Goal: Information Seeking & Learning: Learn about a topic

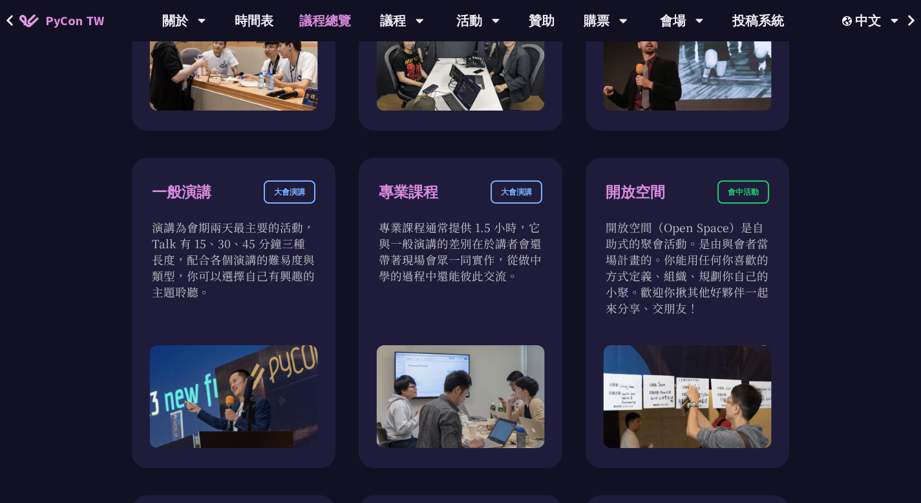
scroll to position [695, 0]
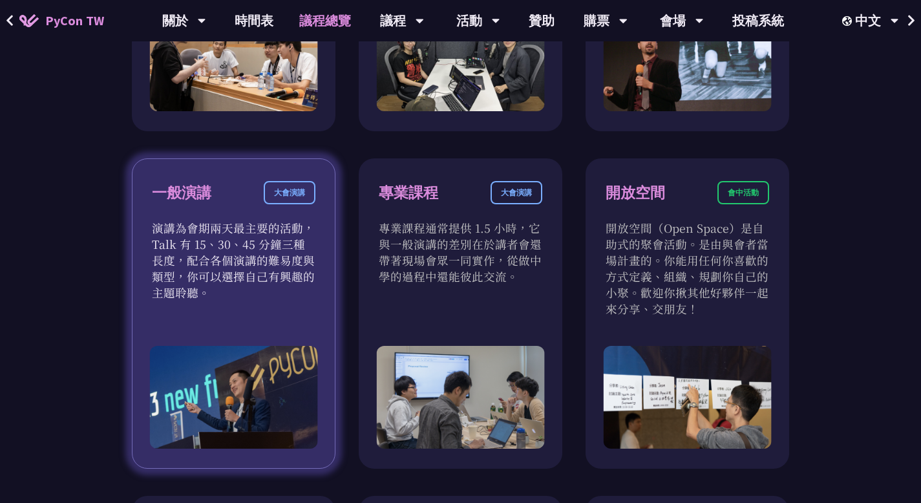
click at [248, 208] on div "一般演講 大會演講" at bounding box center [234, 200] width 164 height 39
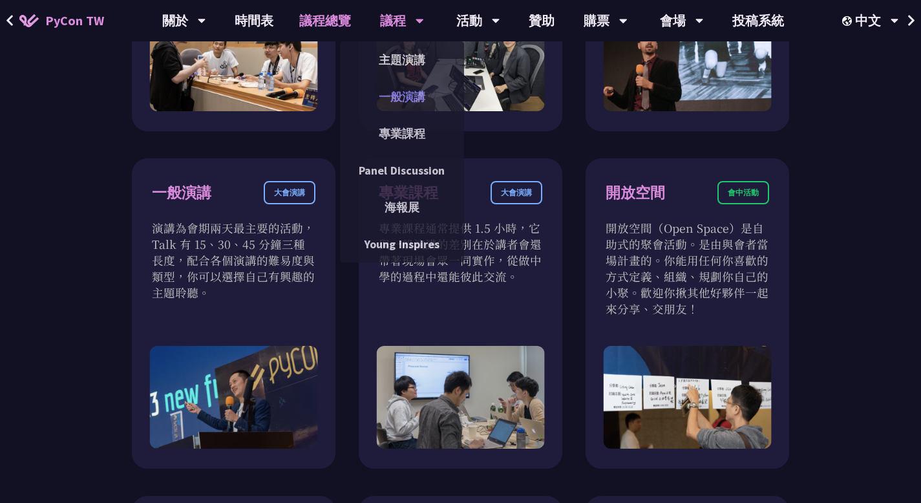
click at [410, 97] on link "一般演講" at bounding box center [402, 96] width 124 height 30
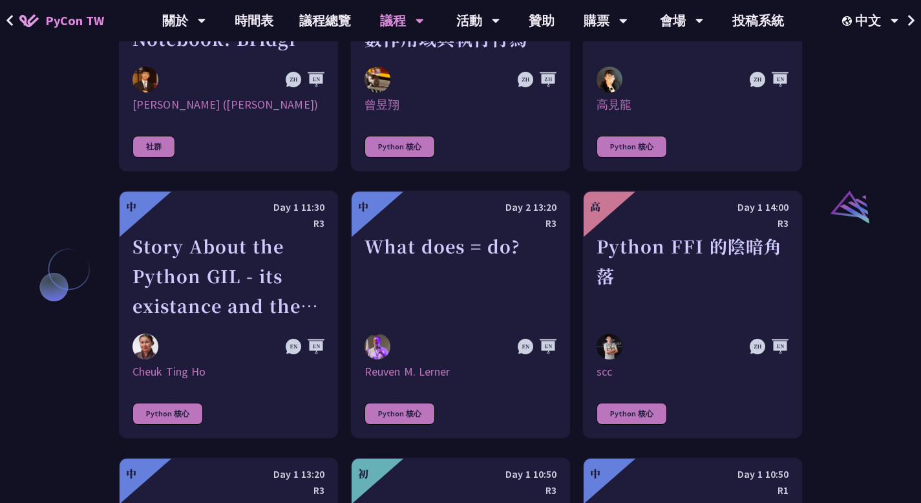
scroll to position [1348, 0]
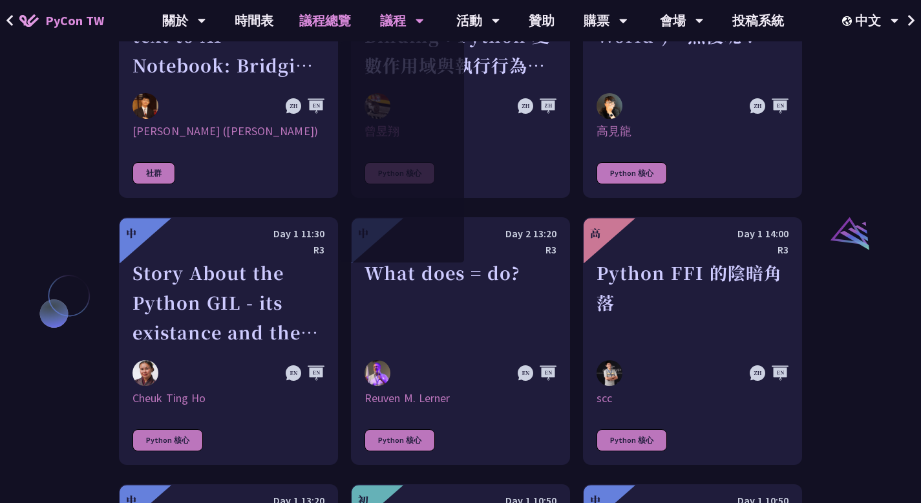
click at [328, 19] on link "議程總覽" at bounding box center [325, 20] width 78 height 41
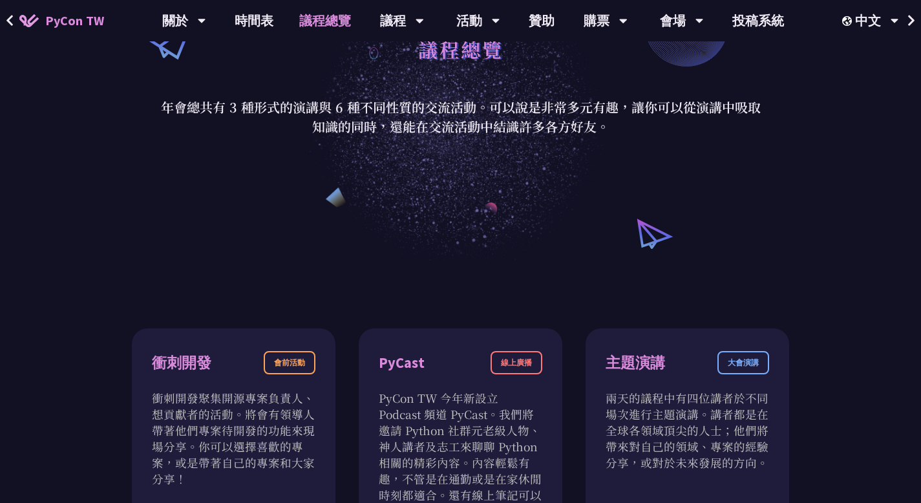
scroll to position [96, 0]
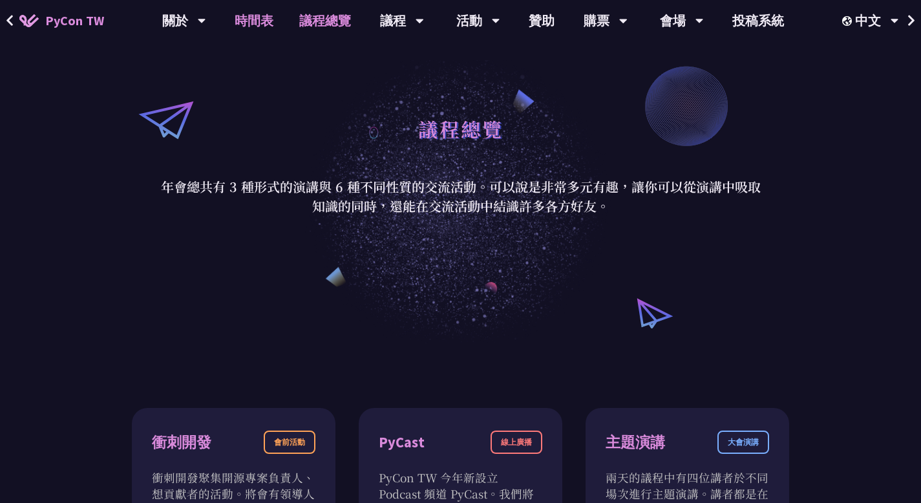
click at [260, 13] on link "時間表" at bounding box center [254, 20] width 65 height 41
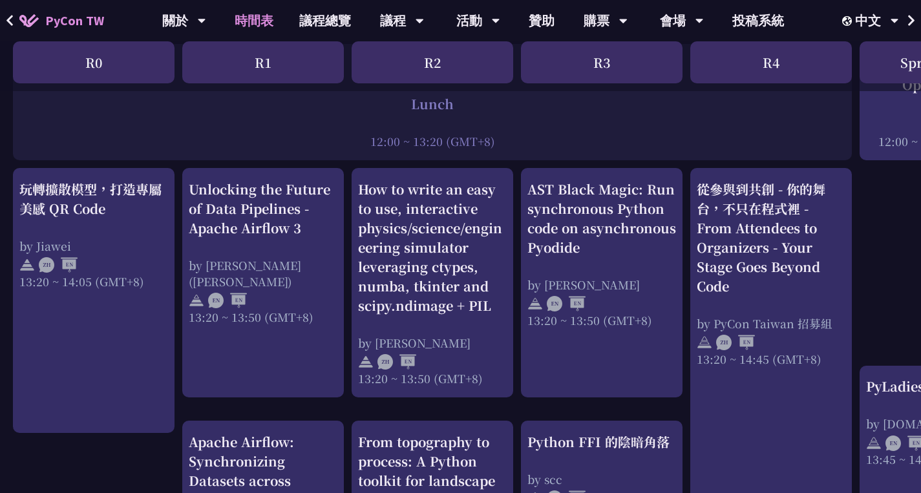
scroll to position [1032, 0]
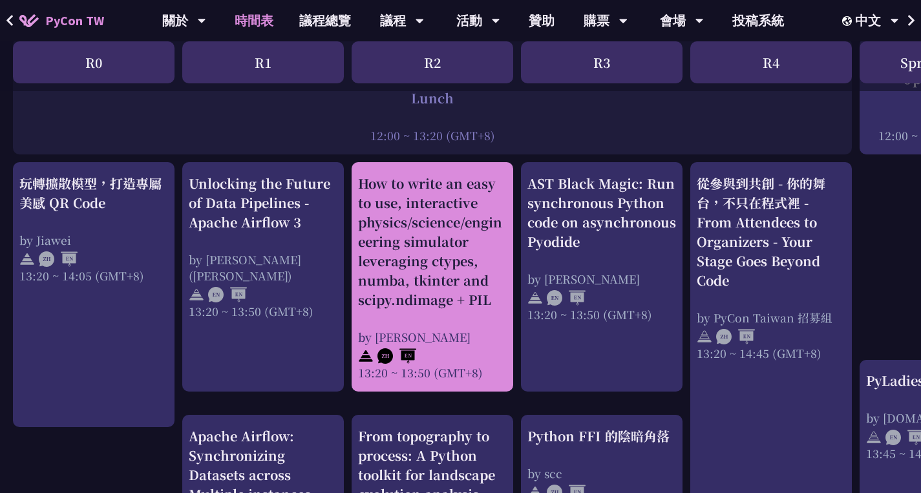
click at [455, 257] on div "How to write an easy to use, interactive physics/science/engineering simulator …" at bounding box center [432, 242] width 149 height 136
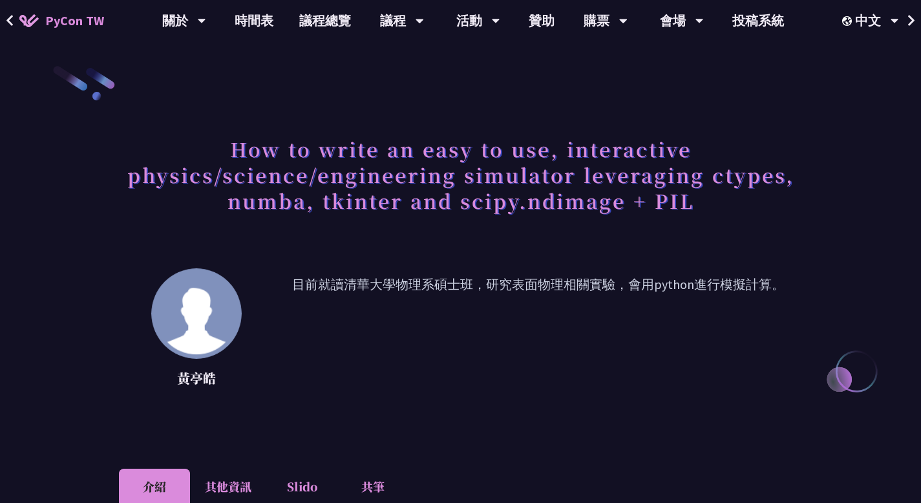
click at [10, 14] on span at bounding box center [10, 20] width 8 height 19
click at [270, 24] on link "時間表" at bounding box center [254, 20] width 65 height 41
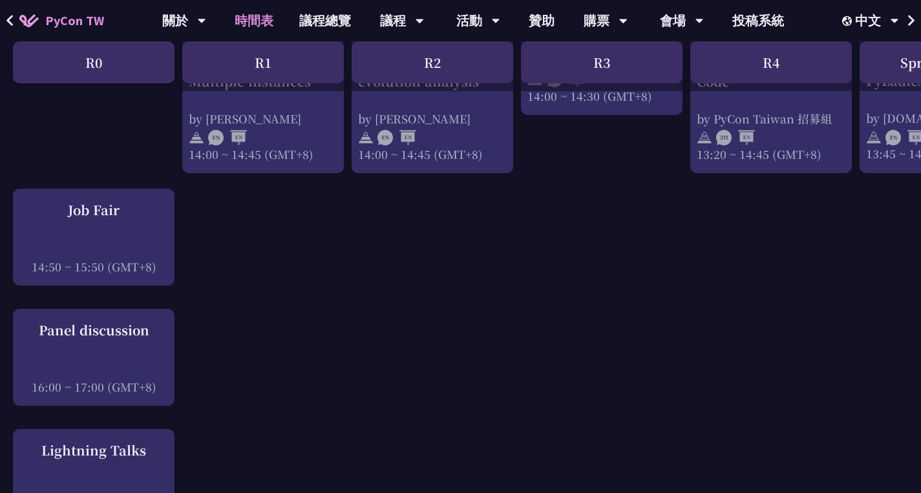
scroll to position [1444, 0]
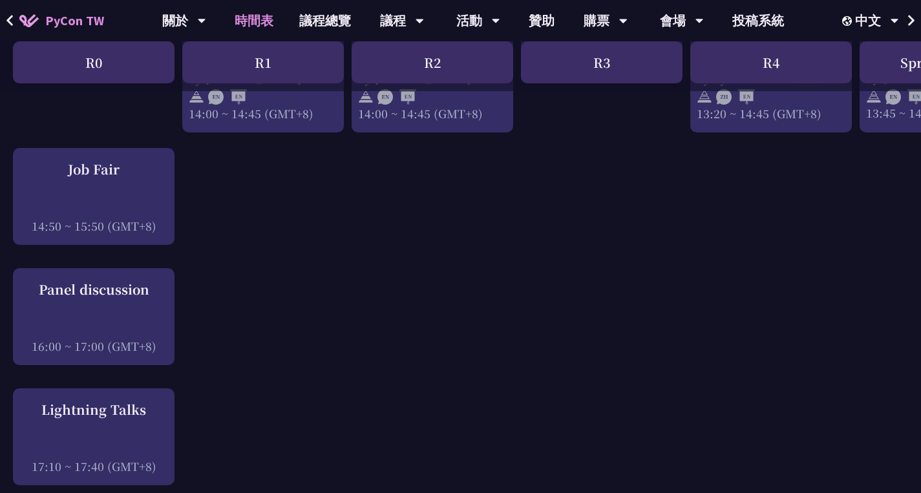
scroll to position [1249, 0]
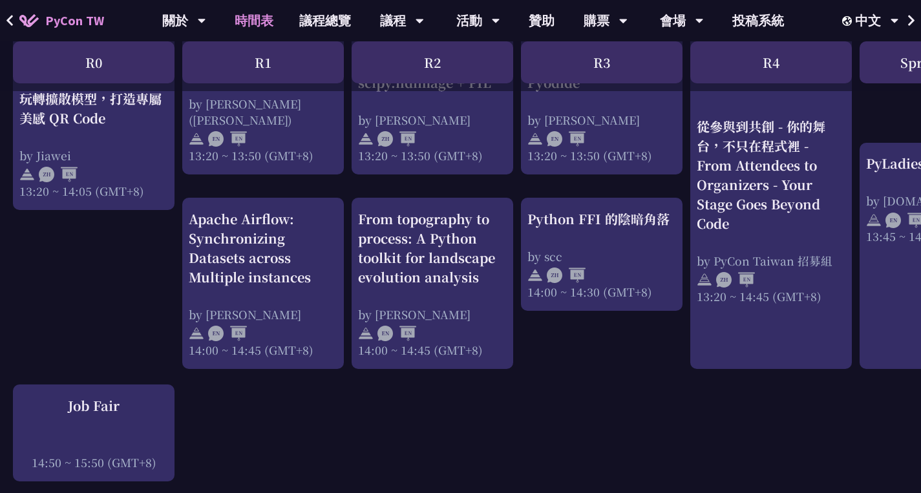
click at [246, 297] on div "Apache Airflow: Synchronizing Datasets across Multiple instances by Sebastien C…" at bounding box center [263, 284] width 149 height 149
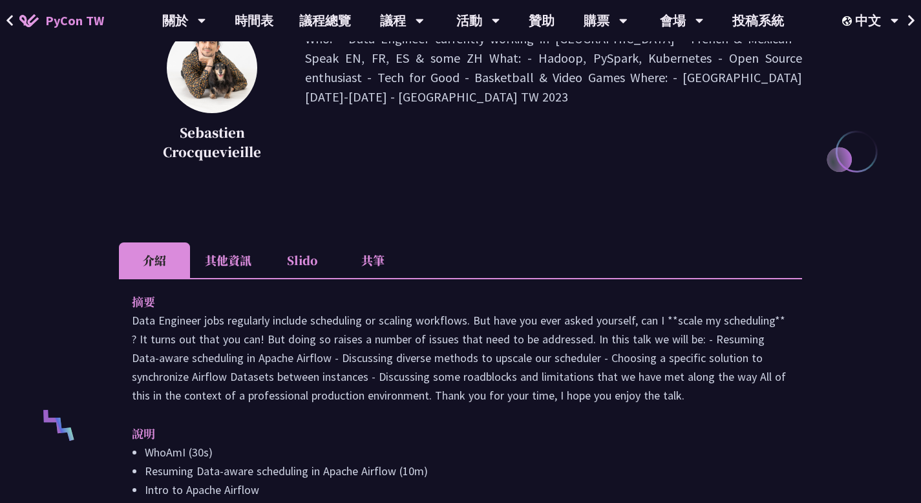
scroll to position [220, 0]
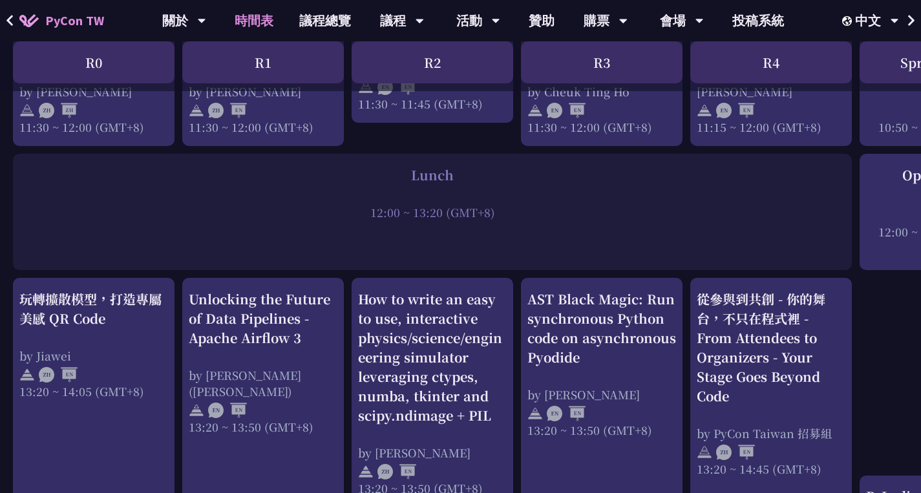
scroll to position [917, 0]
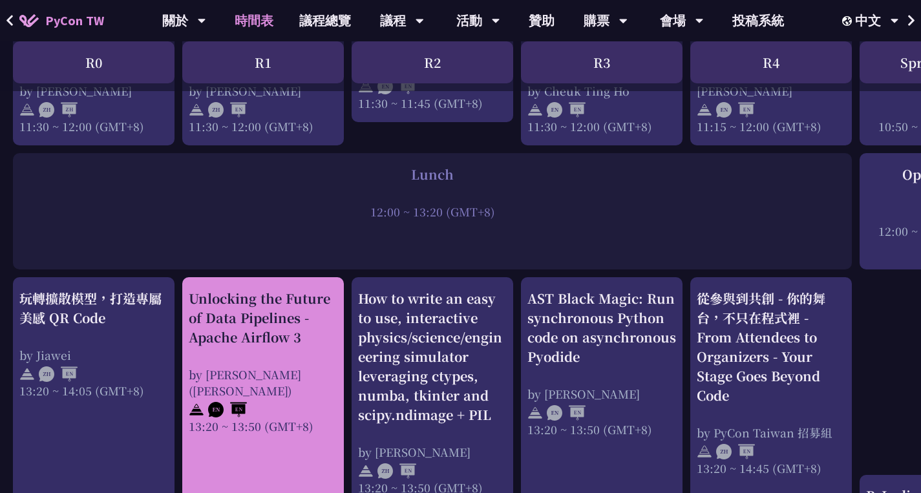
click at [261, 312] on div "Unlocking the Future of Data Pipelines - Apache Airflow 3" at bounding box center [263, 318] width 149 height 58
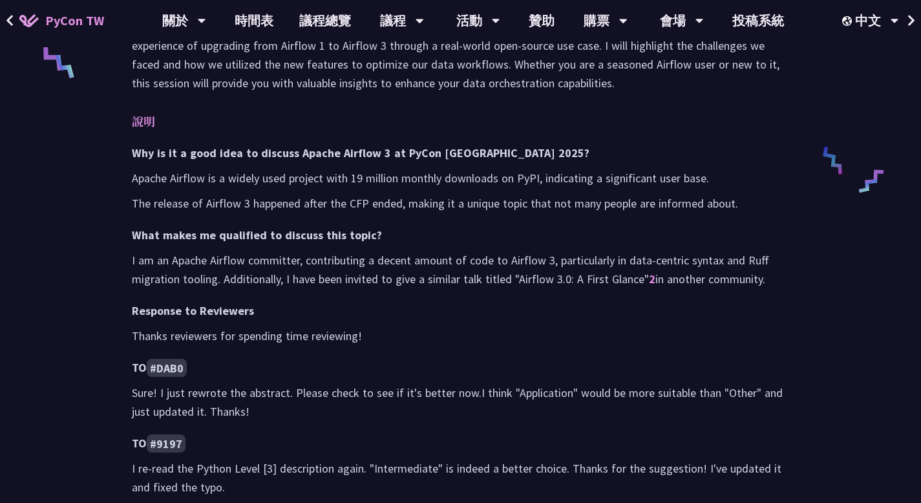
scroll to position [583, 0]
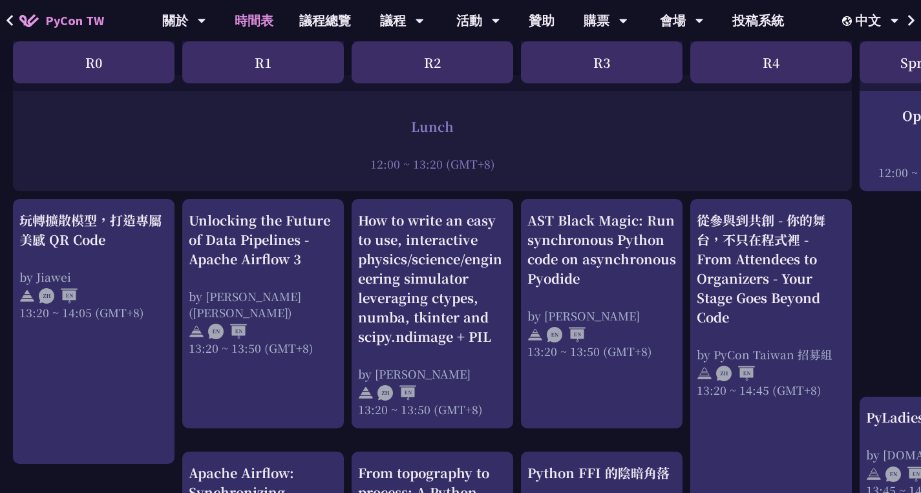
scroll to position [996, 0]
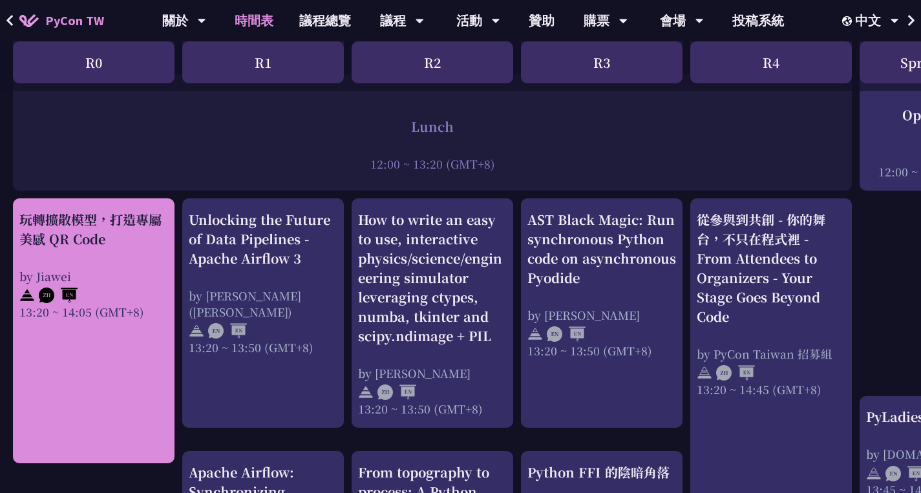
click at [123, 215] on div "玩轉擴散模型，打造專屬美感 QR Code" at bounding box center [93, 229] width 149 height 39
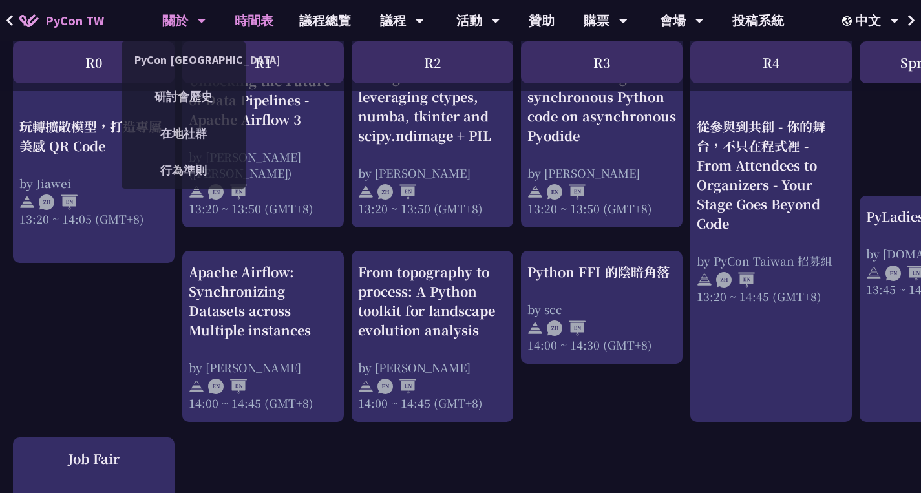
scroll to position [1196, 1]
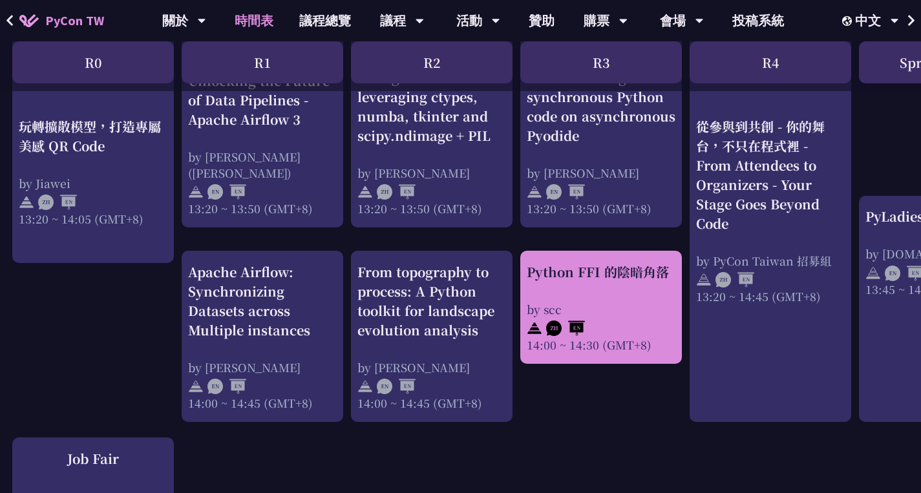
click at [600, 291] on div "Python FFI 的陰暗角落 by scc 14:00 ~ 14:30 (GMT+8)" at bounding box center [601, 308] width 149 height 91
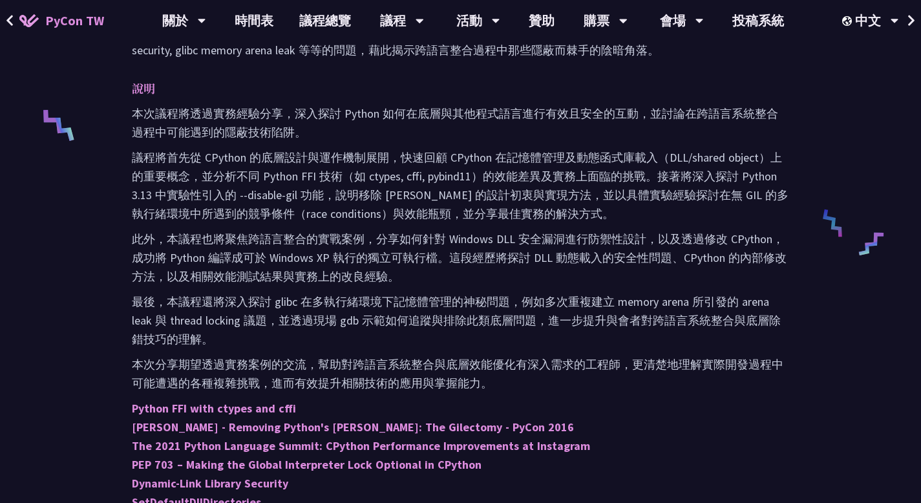
scroll to position [521, 0]
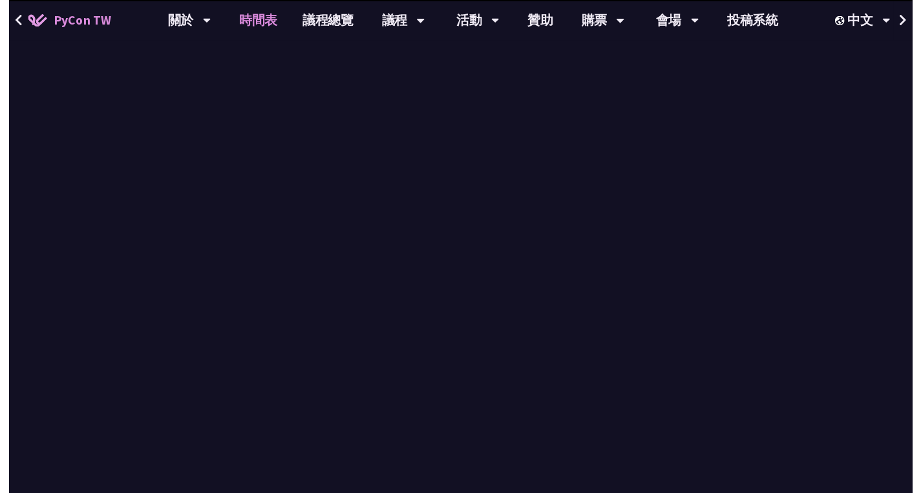
scroll to position [1196, 0]
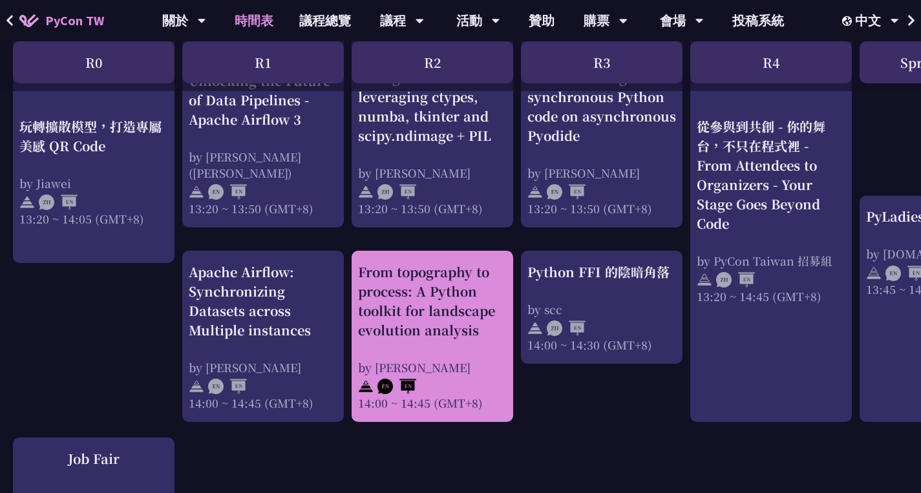
click at [464, 274] on div "From topography to process: A Python toolkit for landscape evolution analysis" at bounding box center [432, 302] width 149 height 78
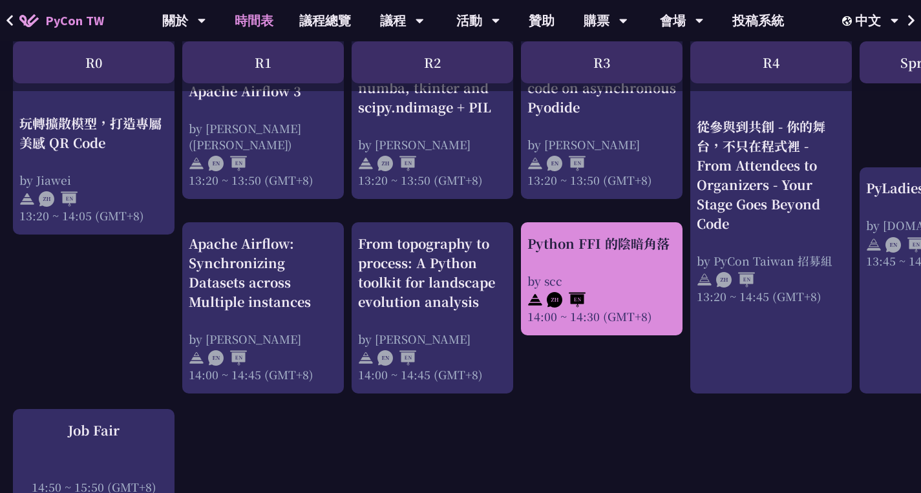
scroll to position [1572, 0]
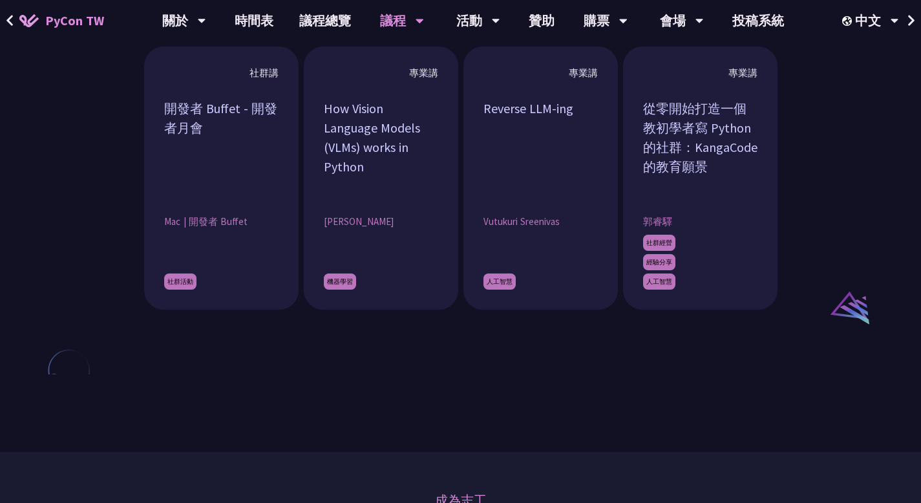
scroll to position [1274, 0]
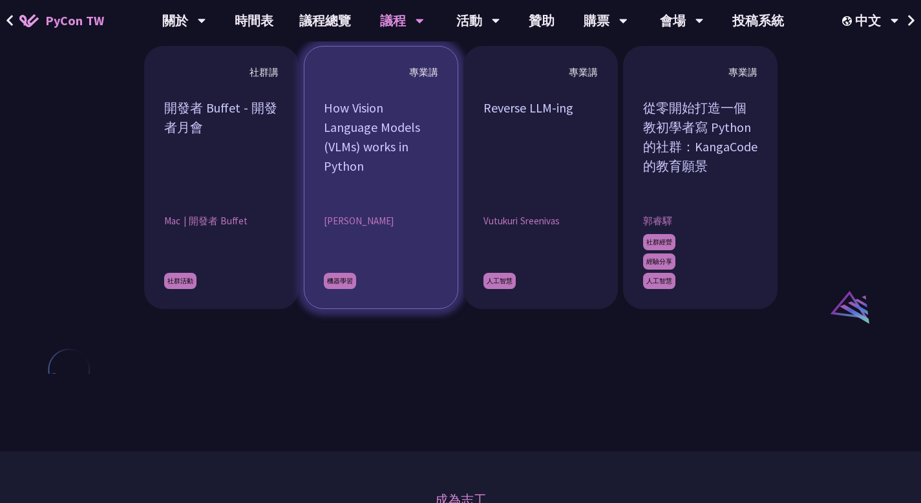
click at [394, 146] on div "How Vision Language Models (VLMs) works in Python" at bounding box center [381, 146] width 114 height 97
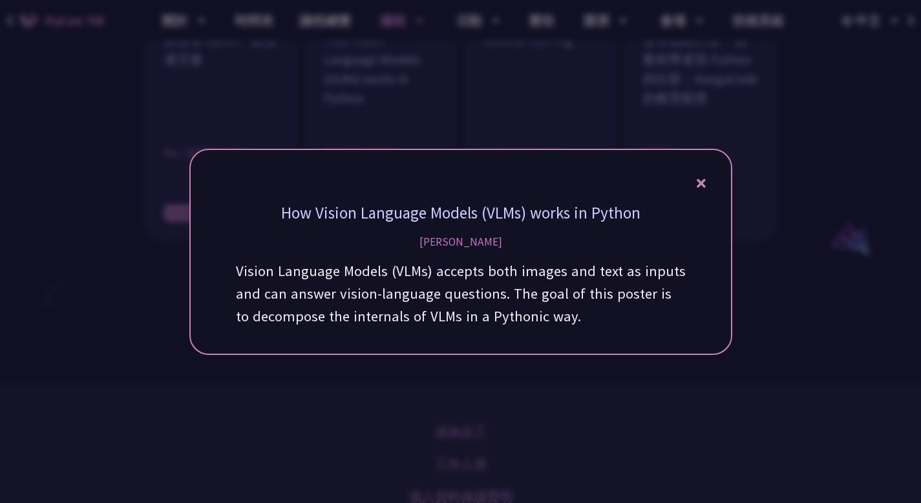
scroll to position [1350, 0]
